Goal: Transaction & Acquisition: Purchase product/service

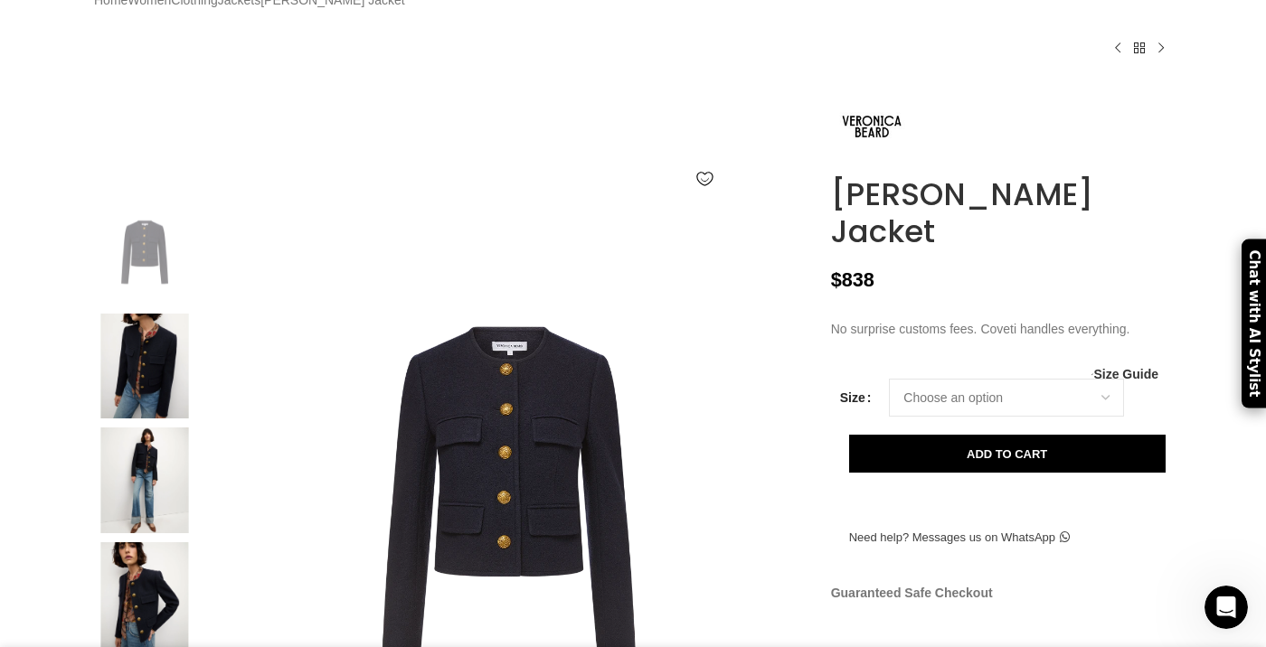
scroll to position [129, 0]
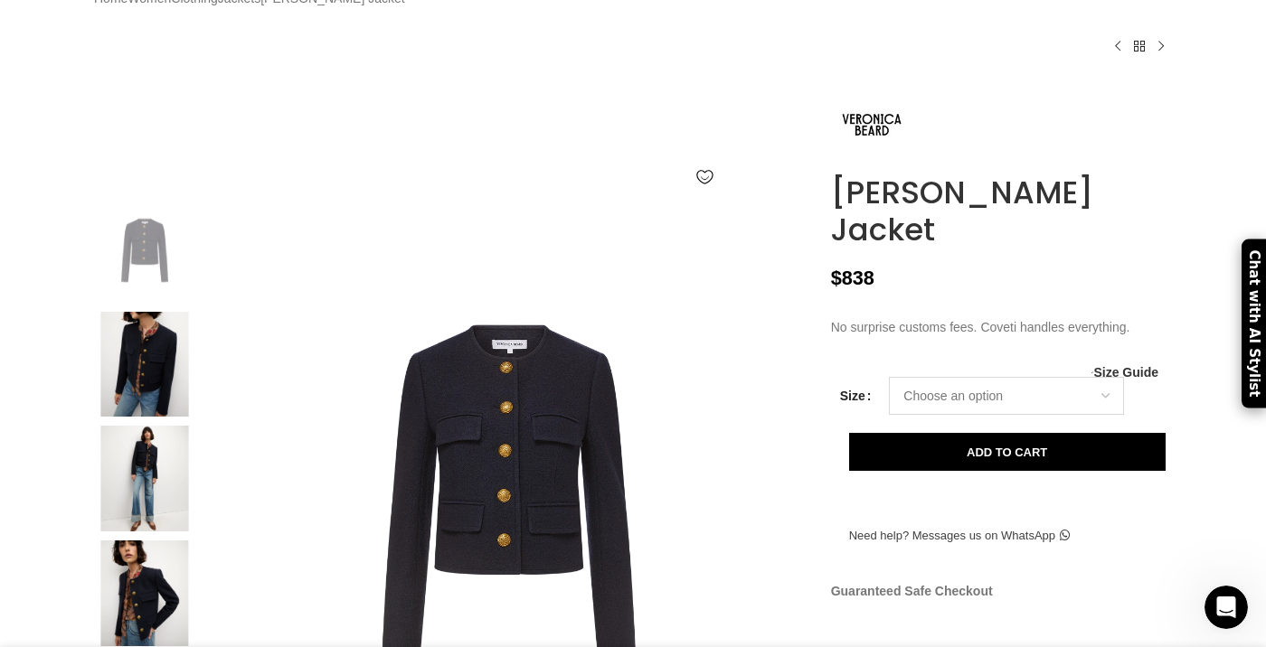
select select "2-[GEOGRAPHIC_DATA]"
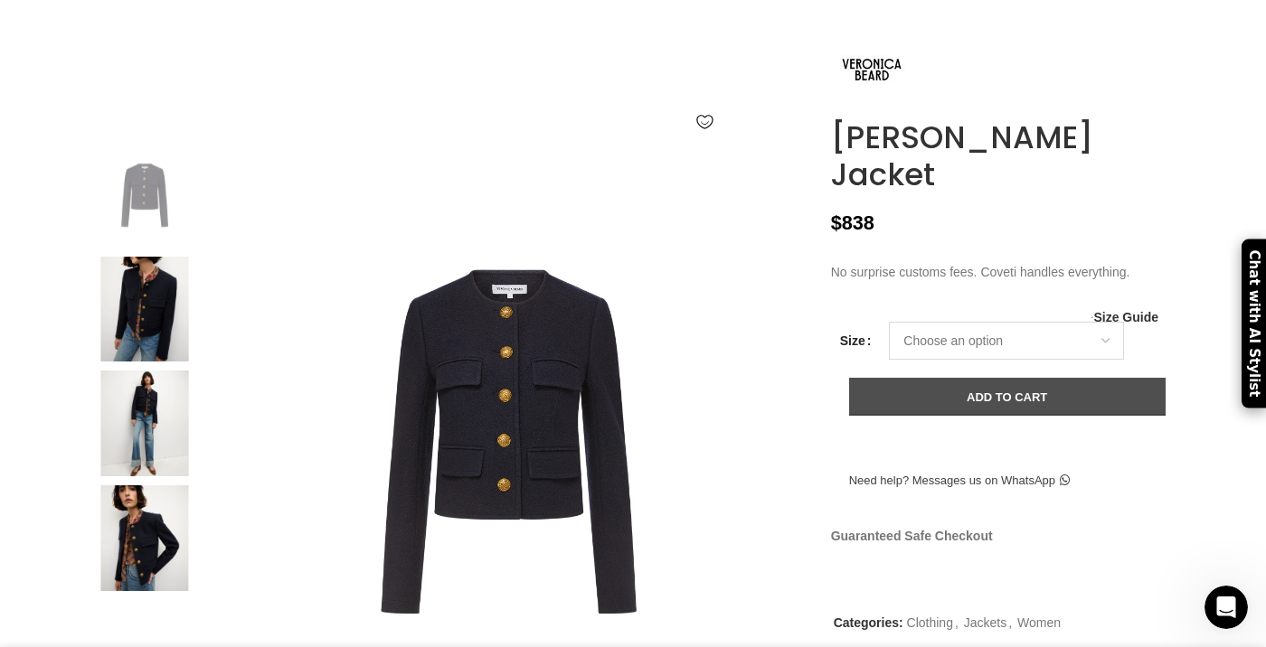
scroll to position [0, 1142]
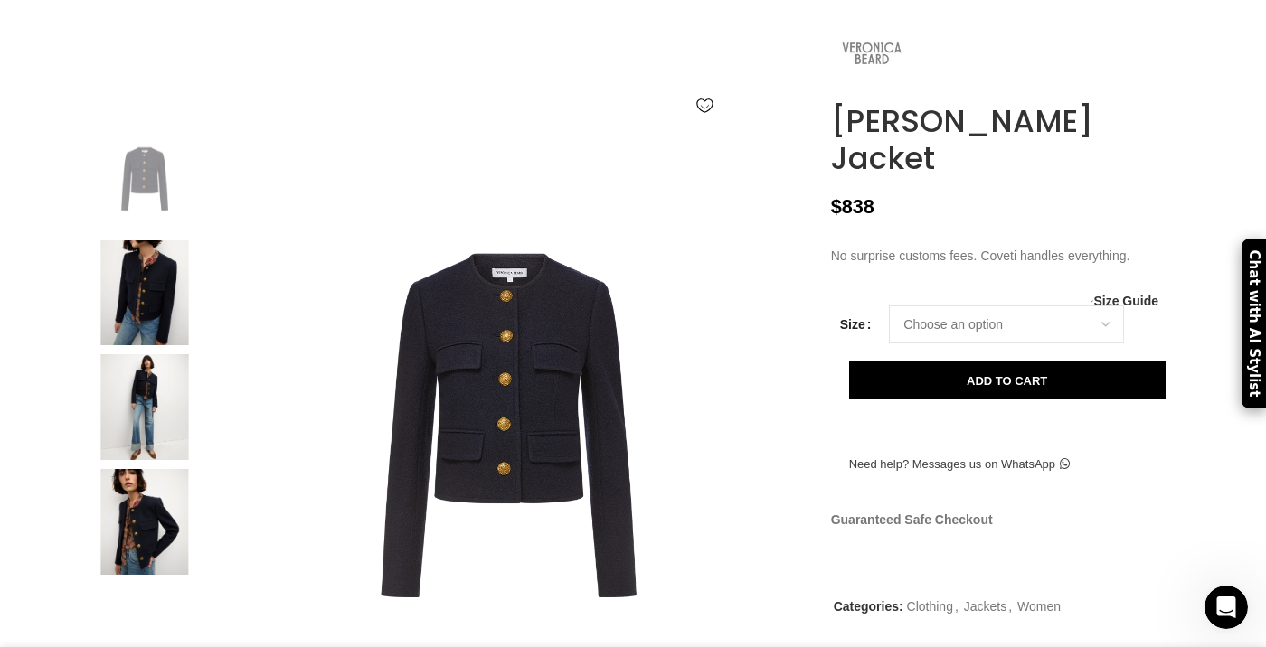
click at [870, 85] on img at bounding box center [871, 53] width 81 height 81
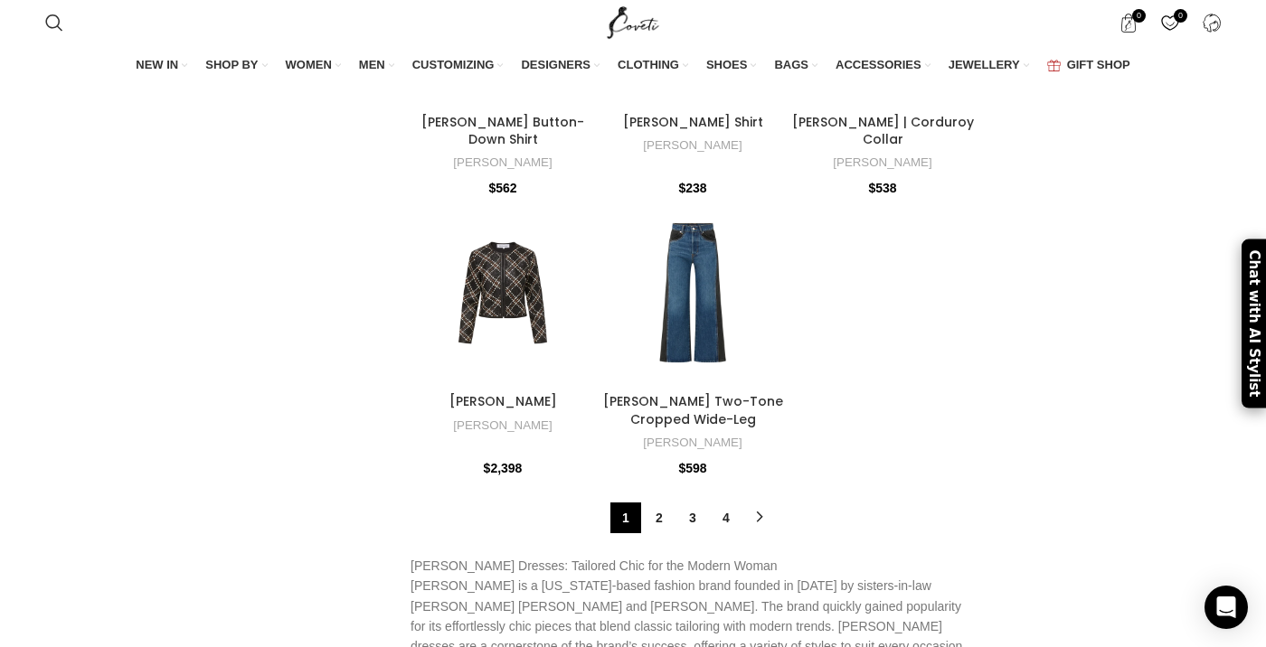
scroll to position [4668, 0]
